Goal: Task Accomplishment & Management: Manage account settings

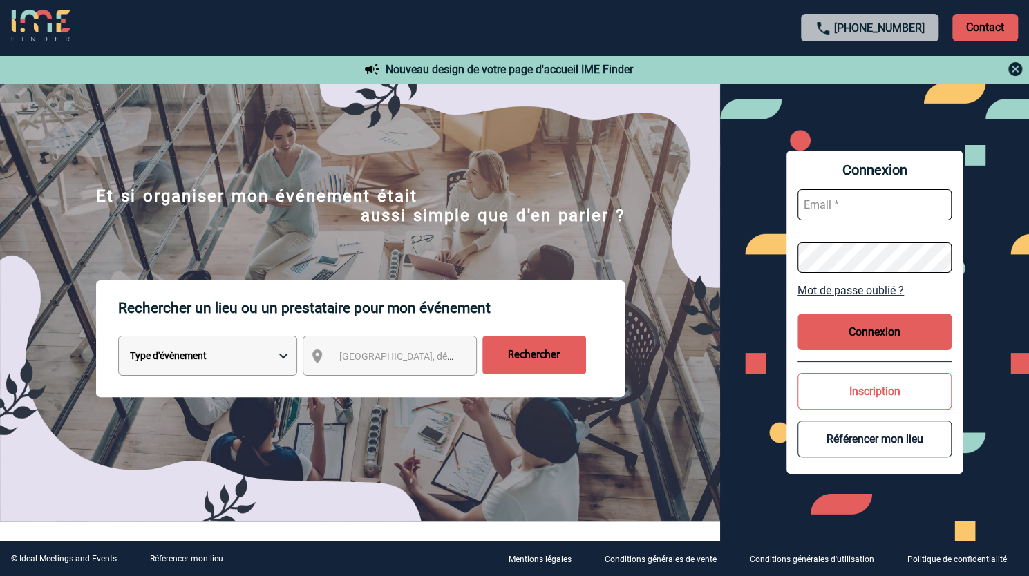
click at [836, 198] on input "text" at bounding box center [875, 204] width 154 height 31
type input "[EMAIL_ADDRESS][DOMAIN_NAME]"
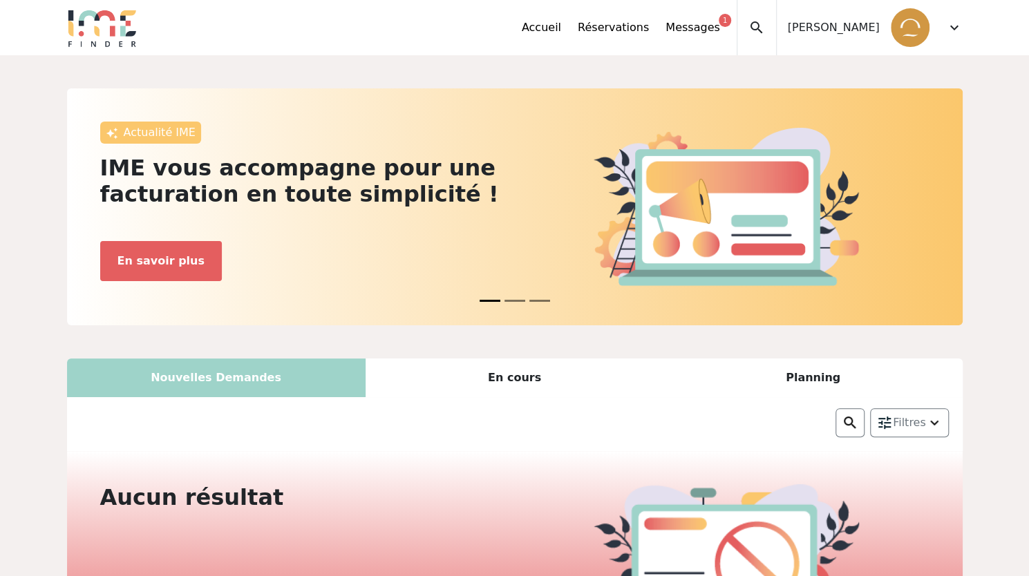
click at [953, 24] on span "expand_more" at bounding box center [954, 27] width 17 height 17
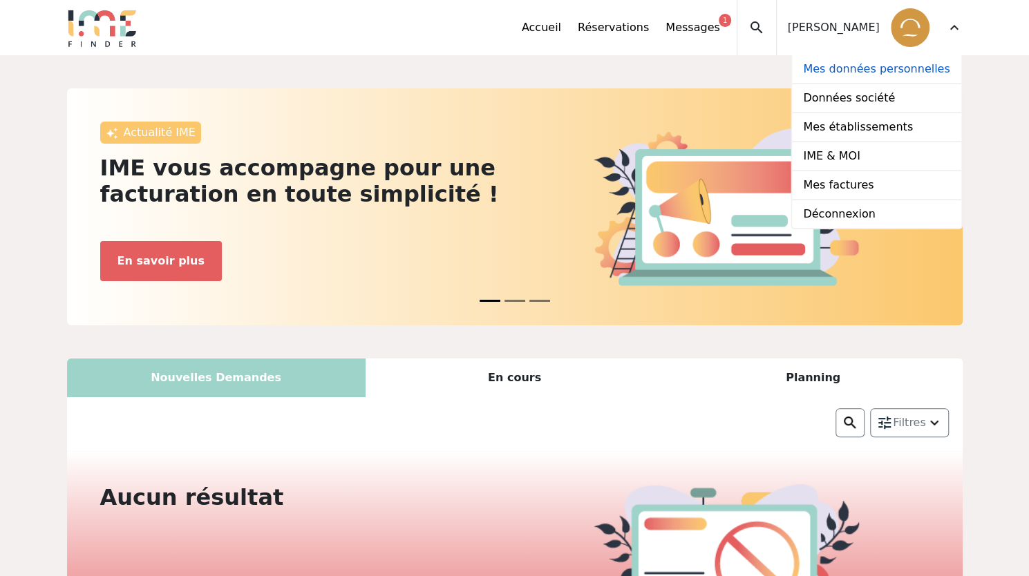
click at [886, 73] on link "Mes données personnelles" at bounding box center [876, 69] width 169 height 29
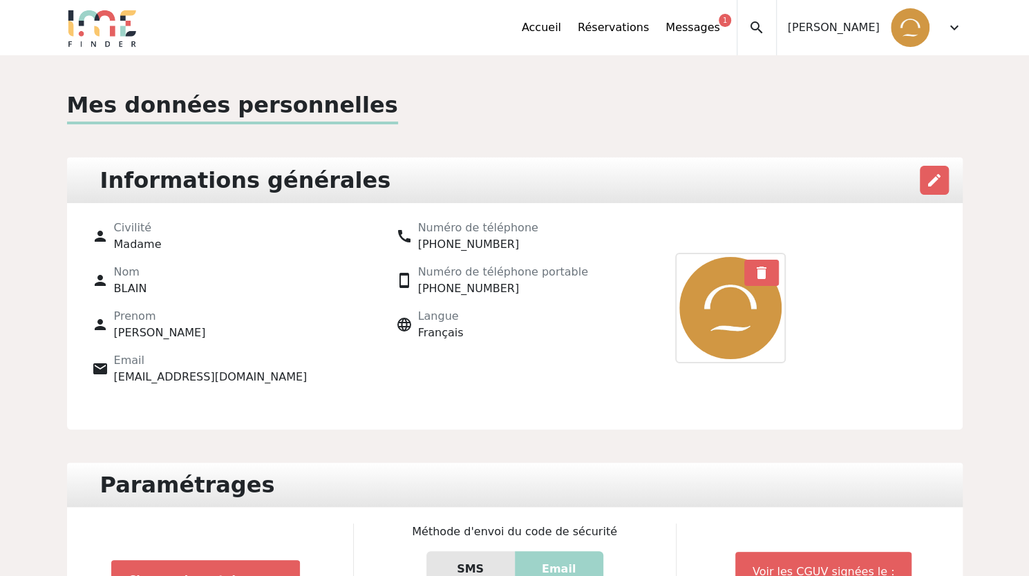
click at [954, 21] on span "expand_more" at bounding box center [954, 27] width 17 height 17
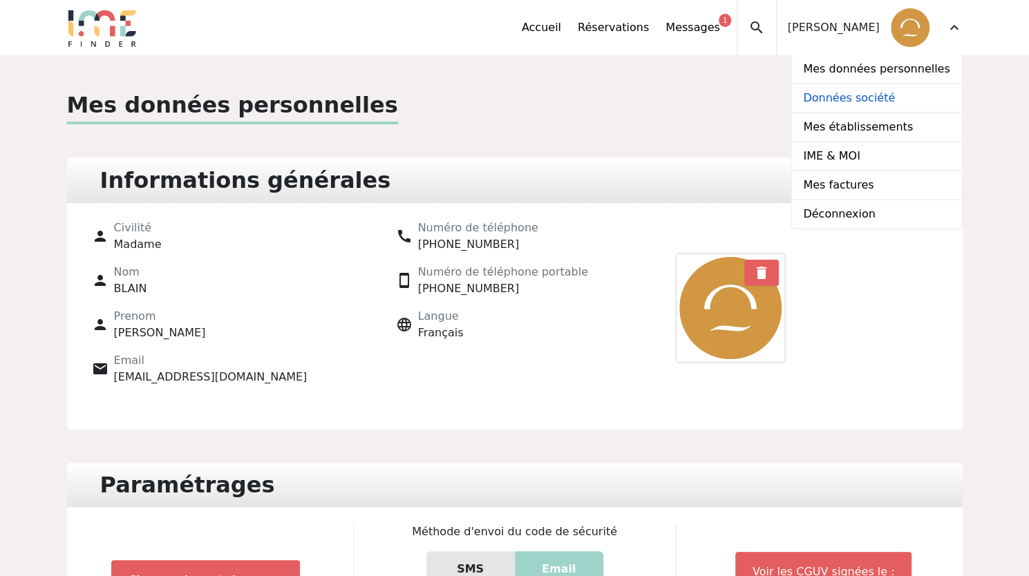
click at [924, 100] on link "Données société" at bounding box center [876, 98] width 169 height 29
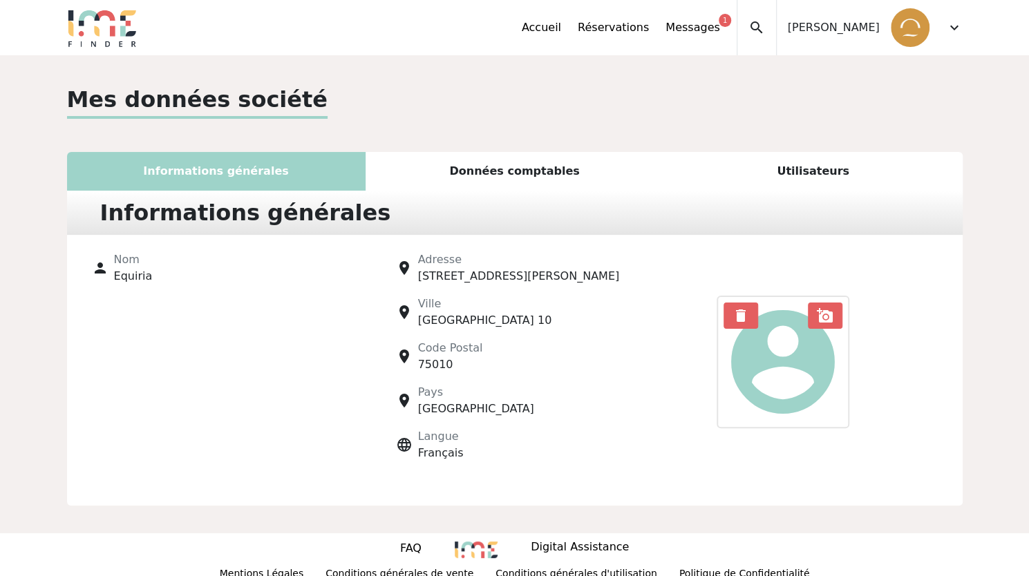
click at [523, 167] on div "Données comptables" at bounding box center [515, 171] width 299 height 39
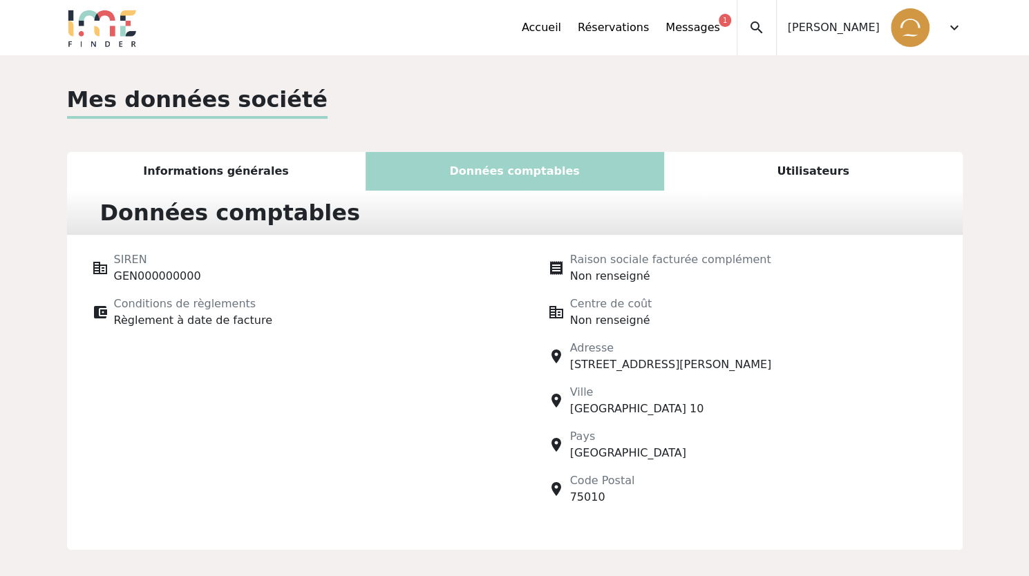
scroll to position [57, 0]
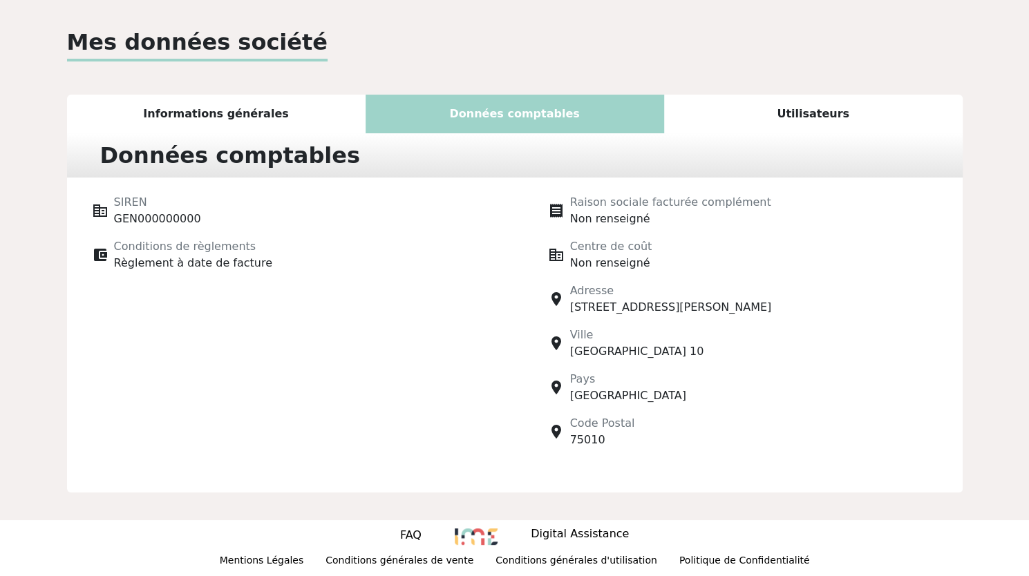
click at [818, 104] on div "Utilisateurs" at bounding box center [813, 114] width 299 height 39
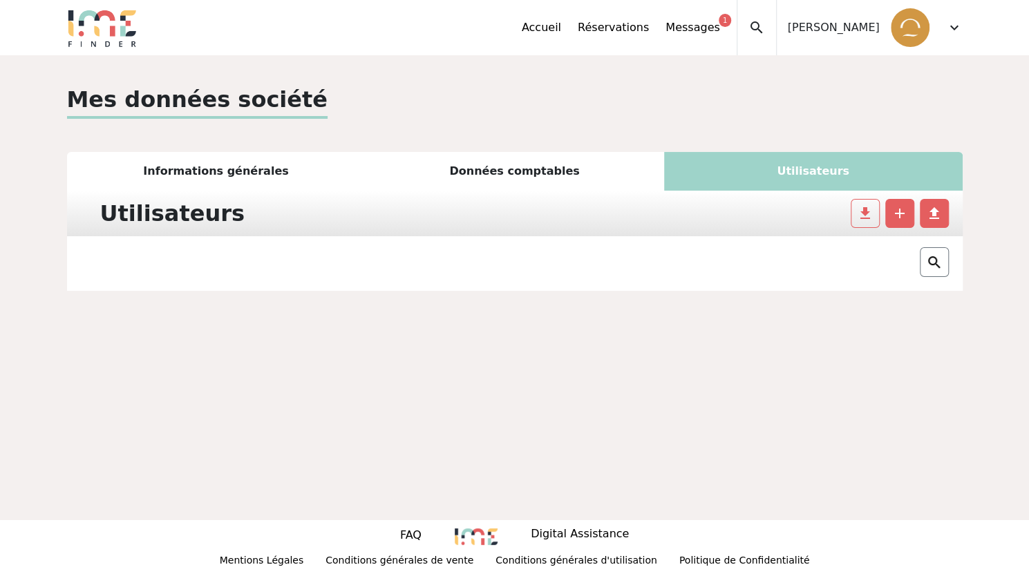
scroll to position [0, 0]
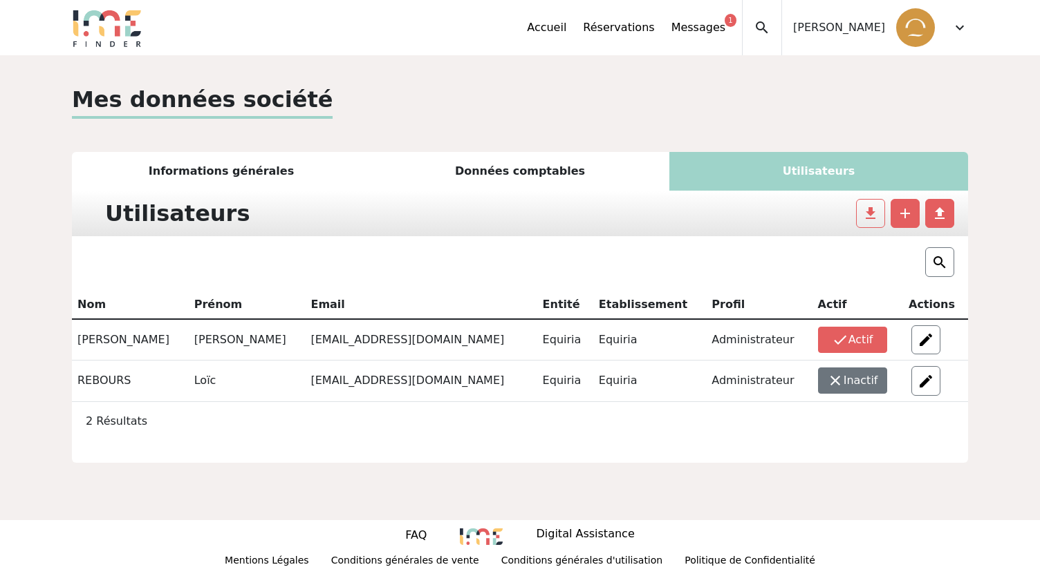
click at [543, 155] on div "Données comptables" at bounding box center [519, 171] width 299 height 39
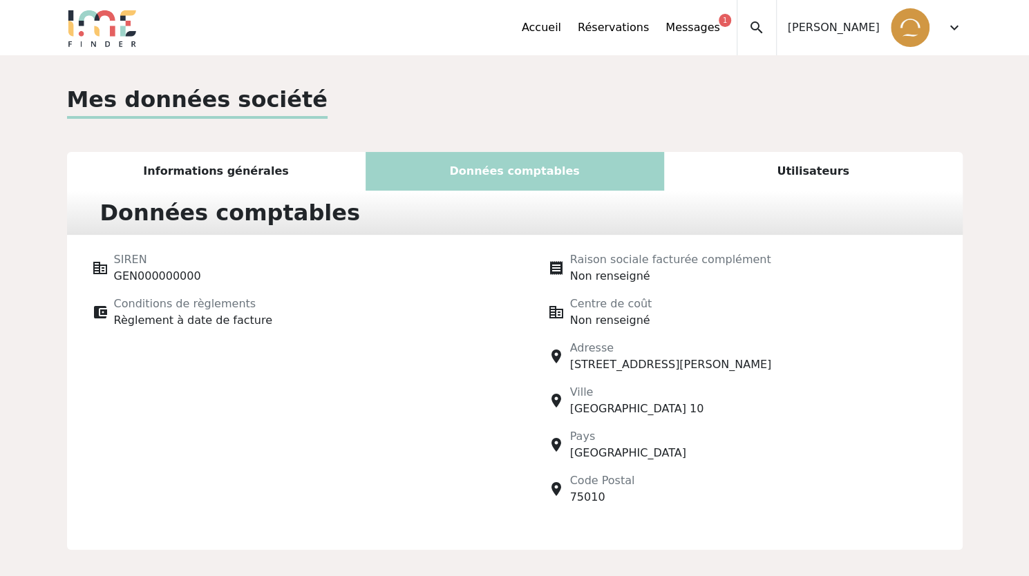
click at [349, 161] on div "Informations générales" at bounding box center [216, 171] width 299 height 39
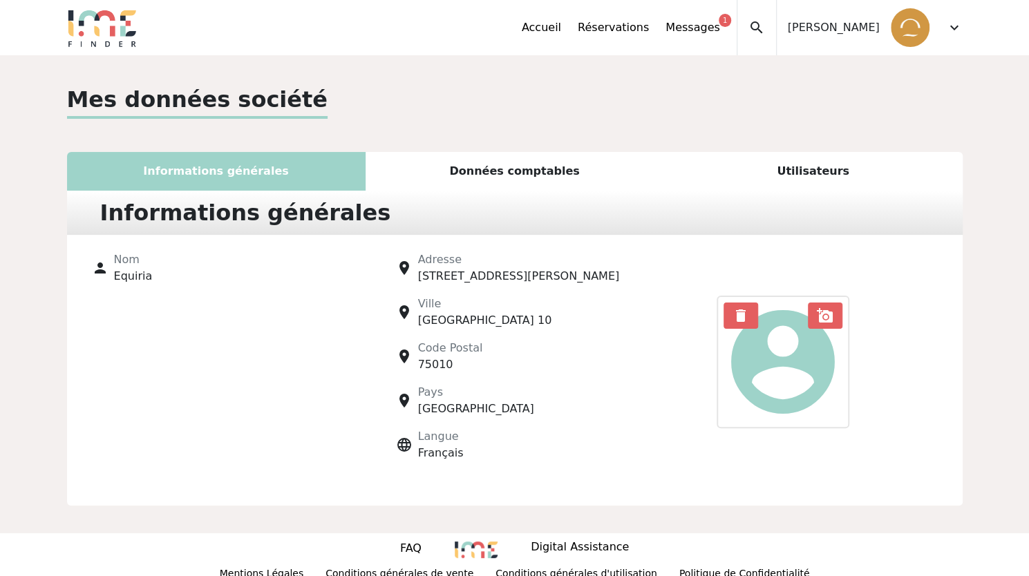
click at [950, 28] on span "expand_more" at bounding box center [954, 27] width 17 height 17
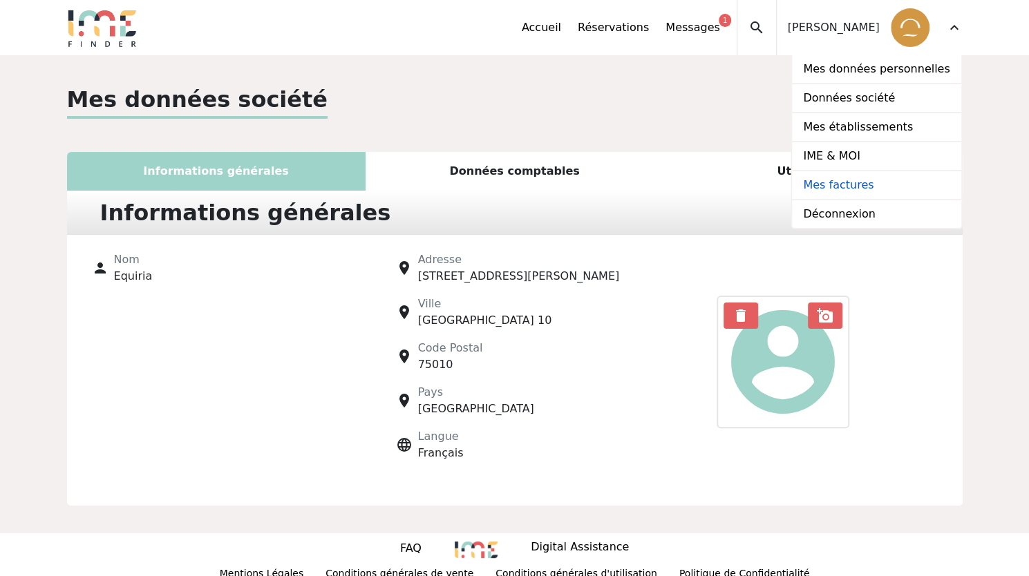
click at [858, 197] on link "Mes factures" at bounding box center [876, 185] width 169 height 29
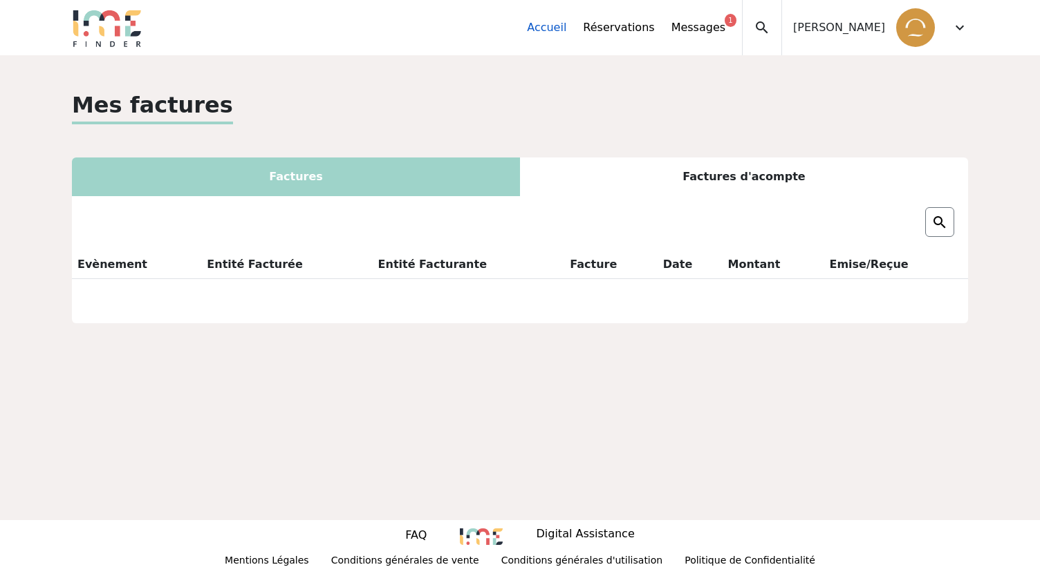
click at [566, 34] on link "Accueil" at bounding box center [546, 27] width 39 height 17
